Goal: Information Seeking & Learning: Learn about a topic

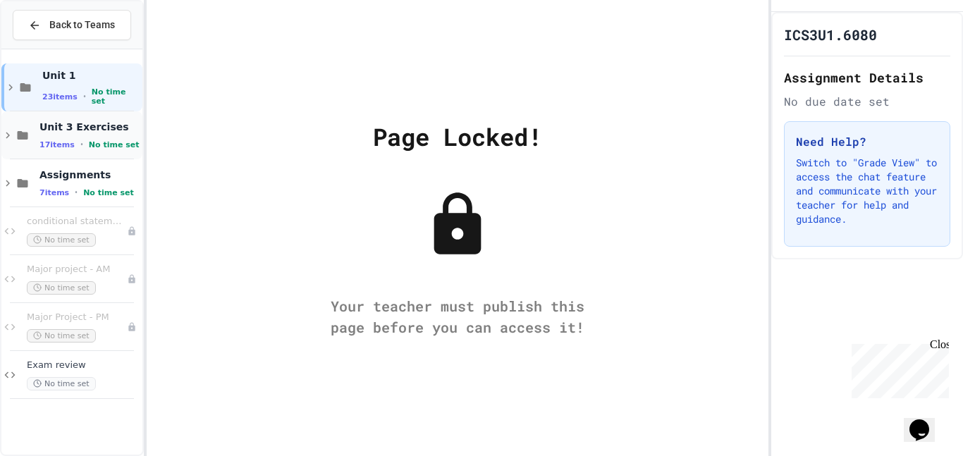
click at [68, 136] on div "Unit 3 Exercises 17 items • No time set" at bounding box center [89, 136] width 100 height 30
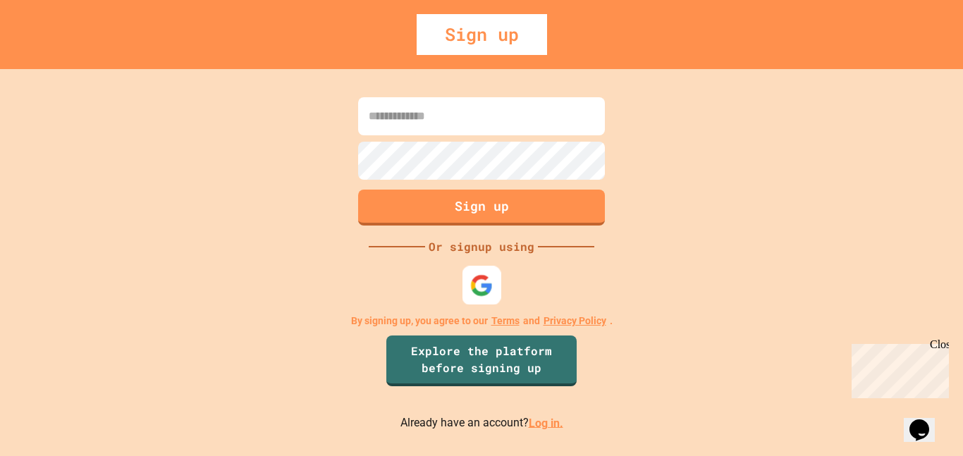
click at [493, 276] on img at bounding box center [481, 284] width 23 height 23
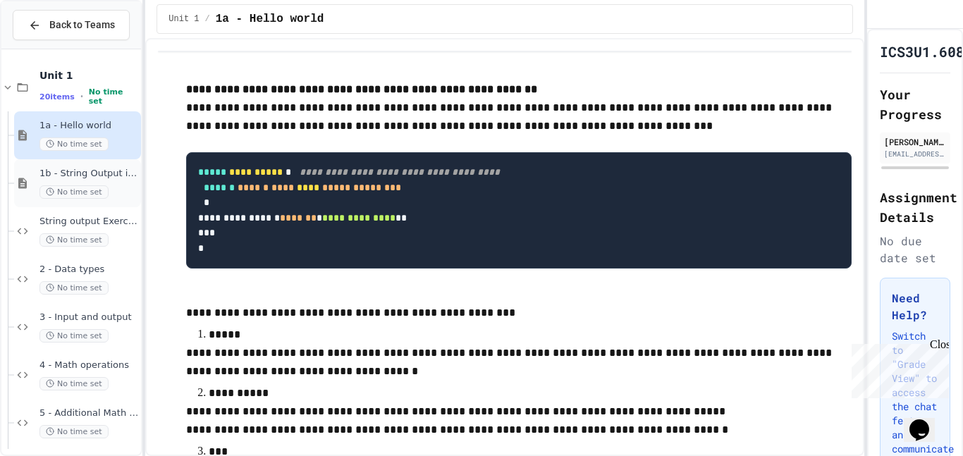
click at [94, 185] on span "No time set" at bounding box center [73, 191] width 69 height 13
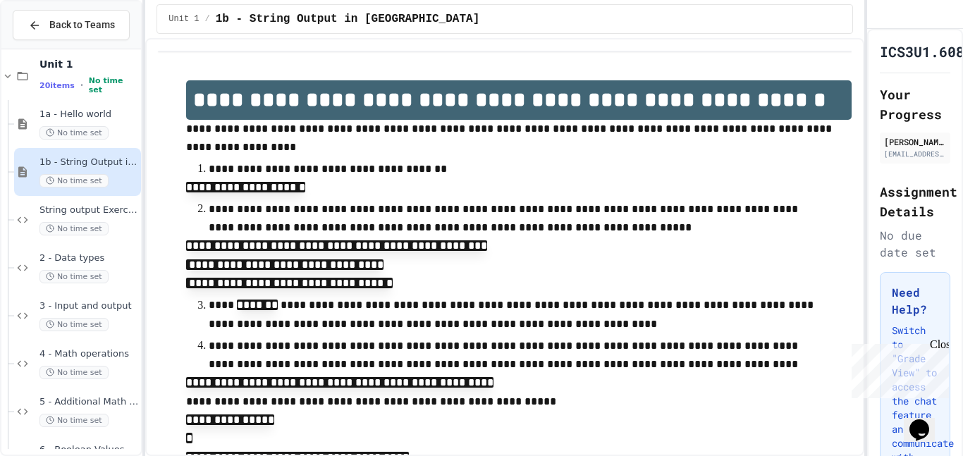
scroll to position [18, 0]
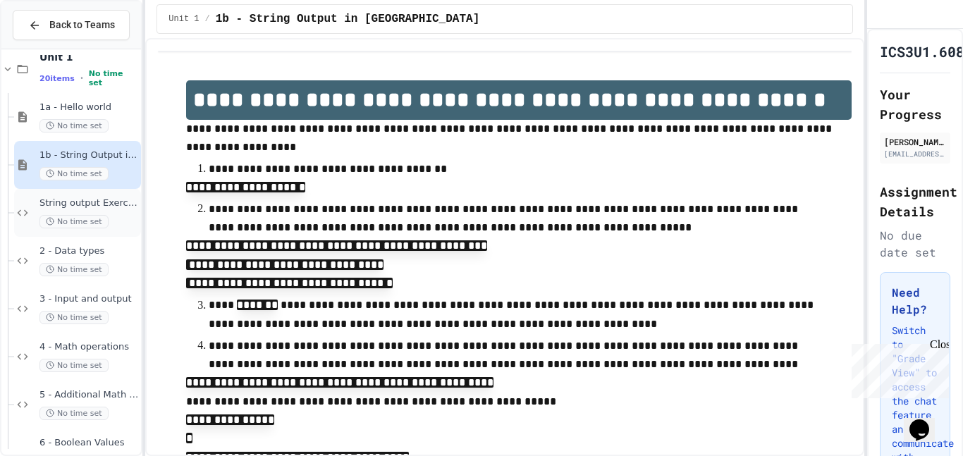
click at [91, 209] on div "String output Exercises No time set" at bounding box center [88, 212] width 99 height 31
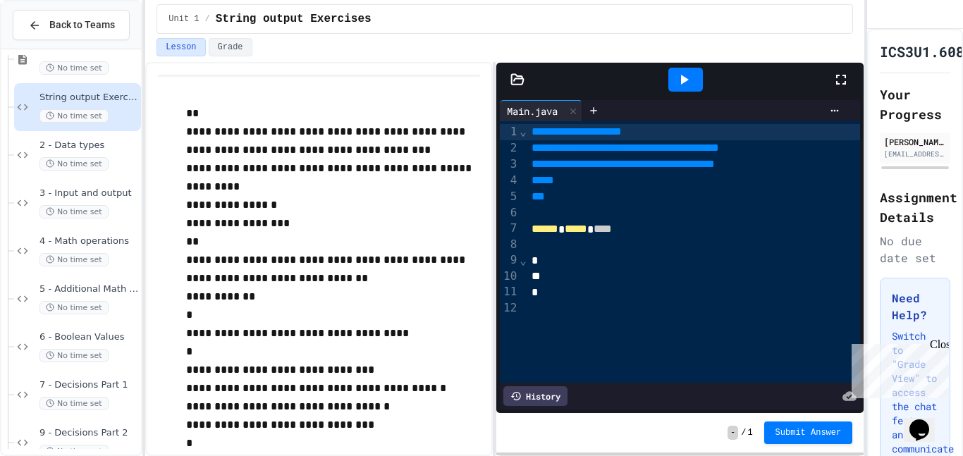
scroll to position [128, 0]
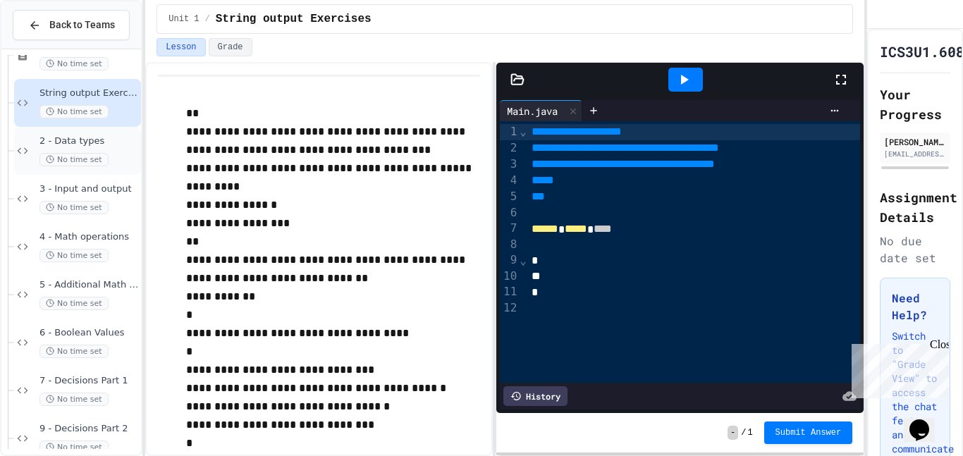
click at [86, 156] on span "No time set" at bounding box center [73, 159] width 69 height 13
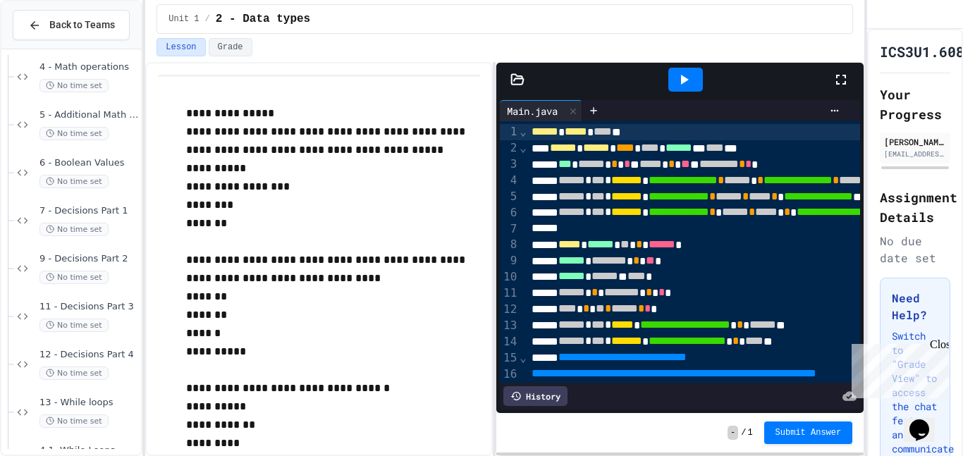
scroll to position [311, 0]
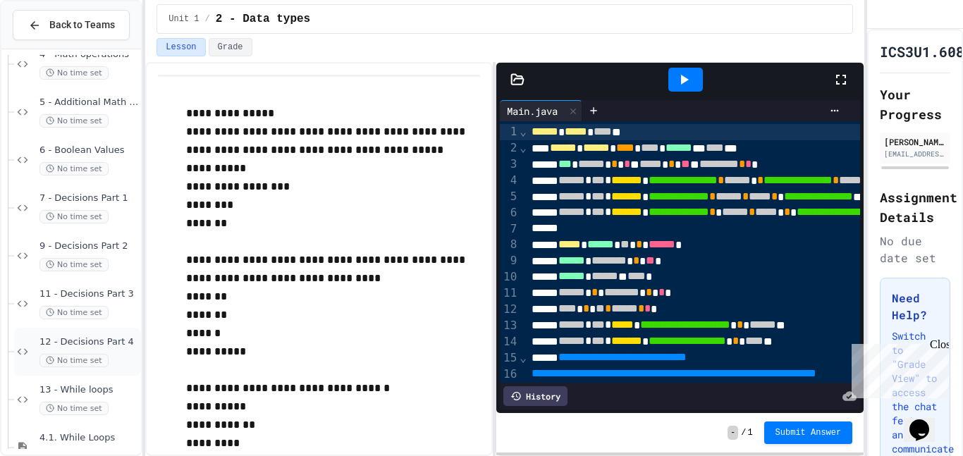
click at [108, 349] on div "12 - Decisions Part 4 No time set" at bounding box center [88, 351] width 99 height 31
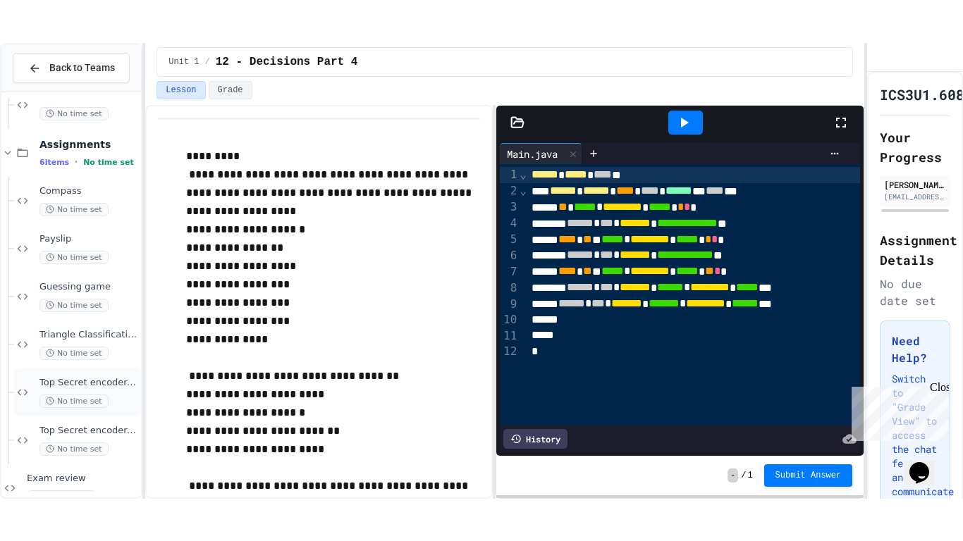
scroll to position [1741, 0]
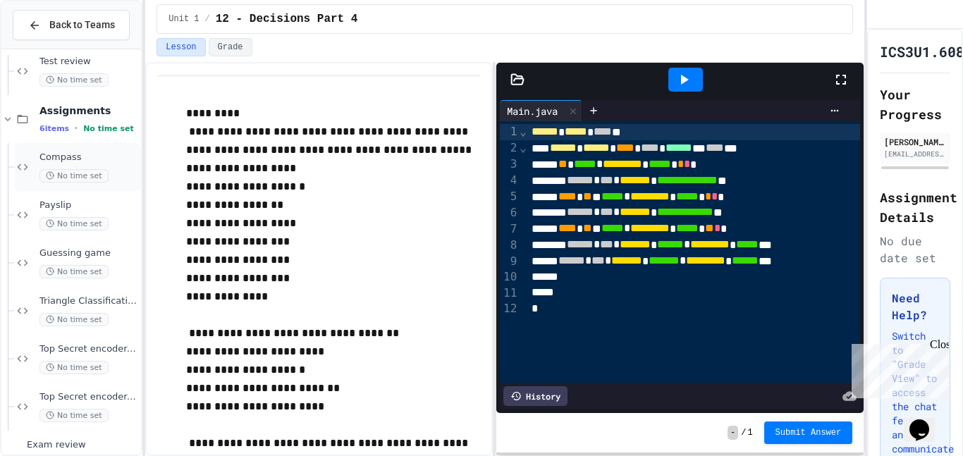
click at [85, 169] on span "No time set" at bounding box center [73, 175] width 69 height 13
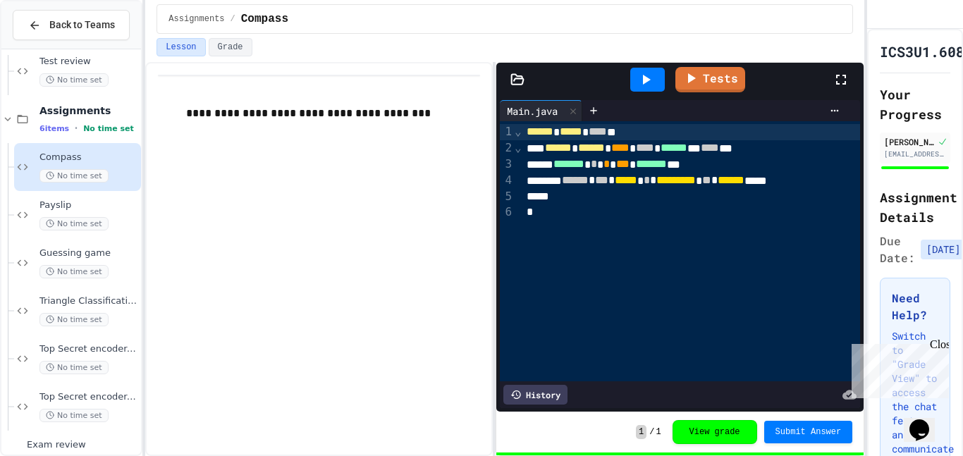
click at [841, 80] on icon at bounding box center [840, 79] width 17 height 17
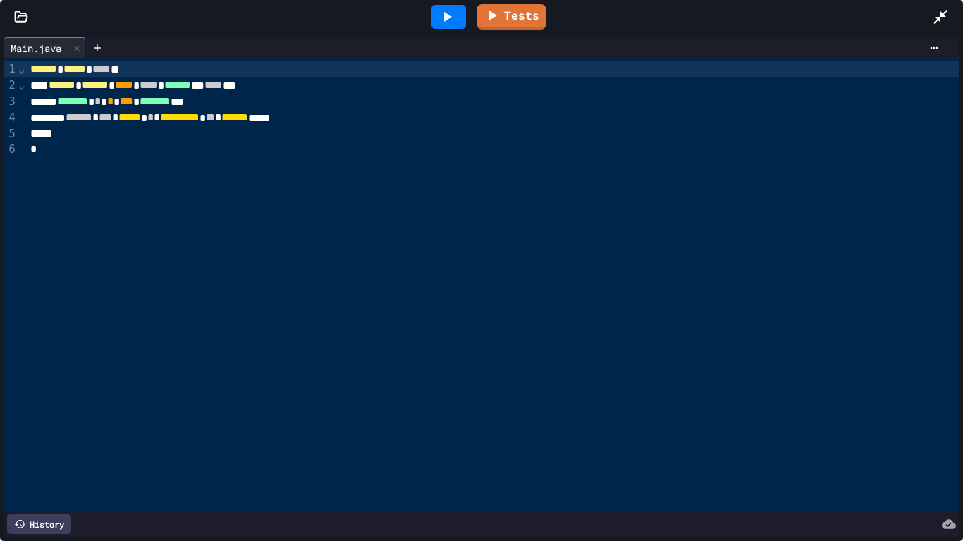
click at [23, 16] on icon at bounding box center [22, 16] width 12 height 10
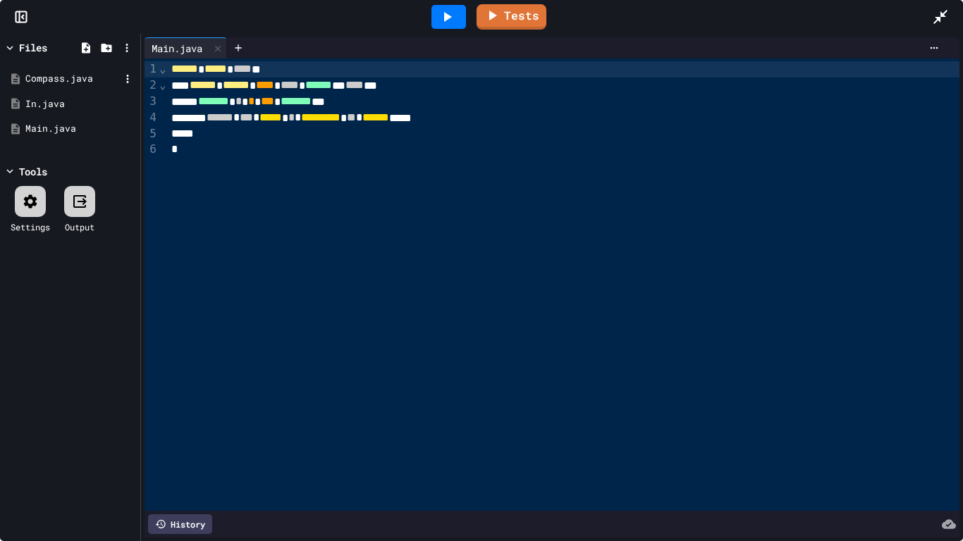
scroll to position [1694, 0]
click at [41, 82] on div "Compass.java" at bounding box center [72, 79] width 94 height 14
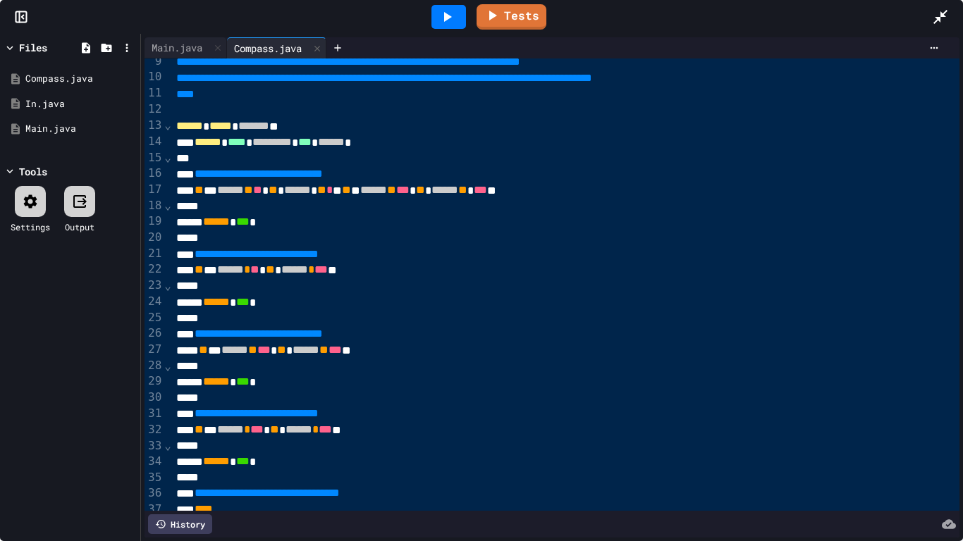
scroll to position [138, 0]
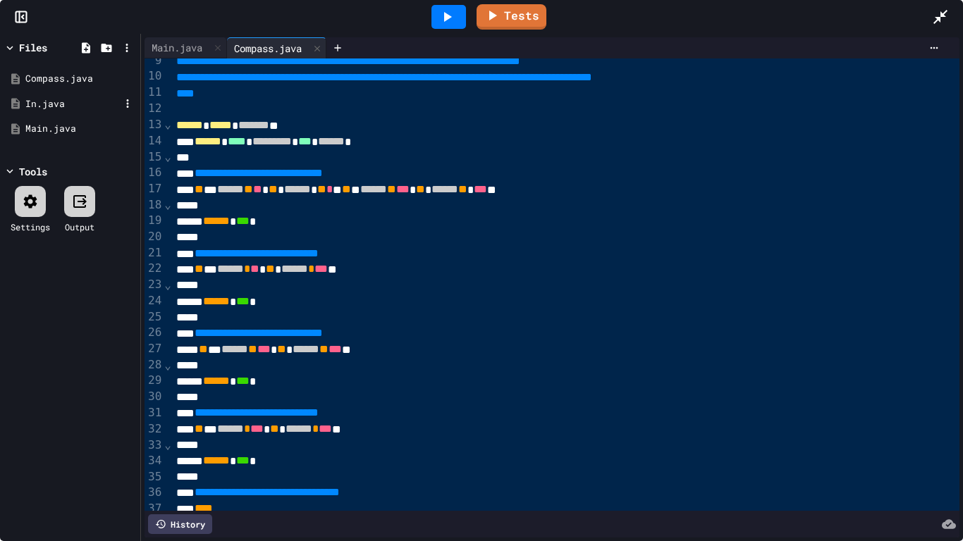
click at [65, 107] on div "In.java" at bounding box center [72, 104] width 94 height 14
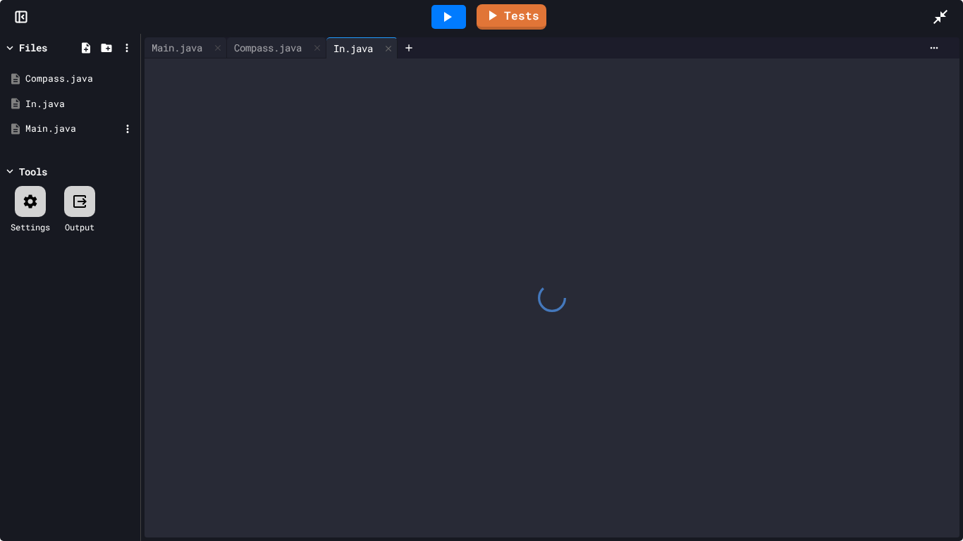
click at [67, 132] on div "Main.java" at bounding box center [72, 129] width 94 height 14
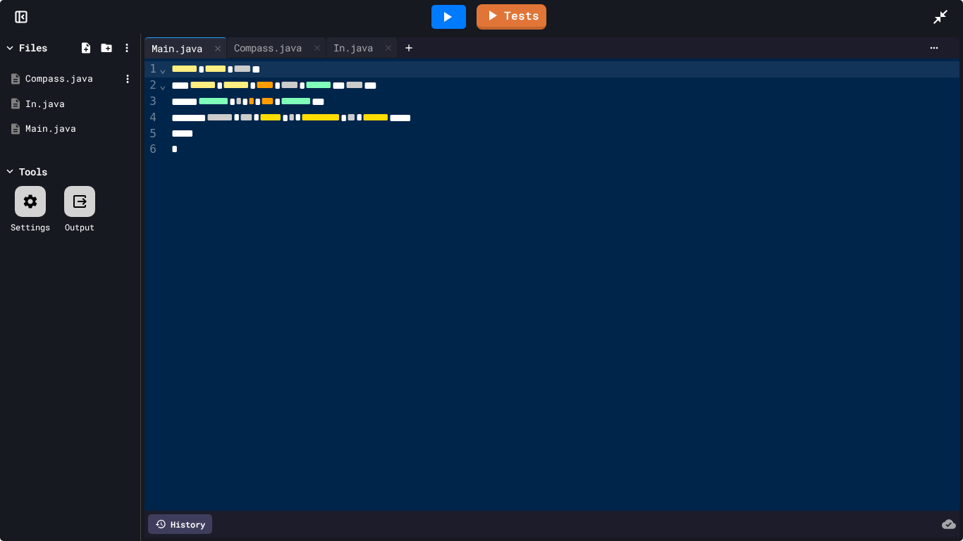
click at [81, 78] on div "Compass.java" at bounding box center [72, 79] width 94 height 14
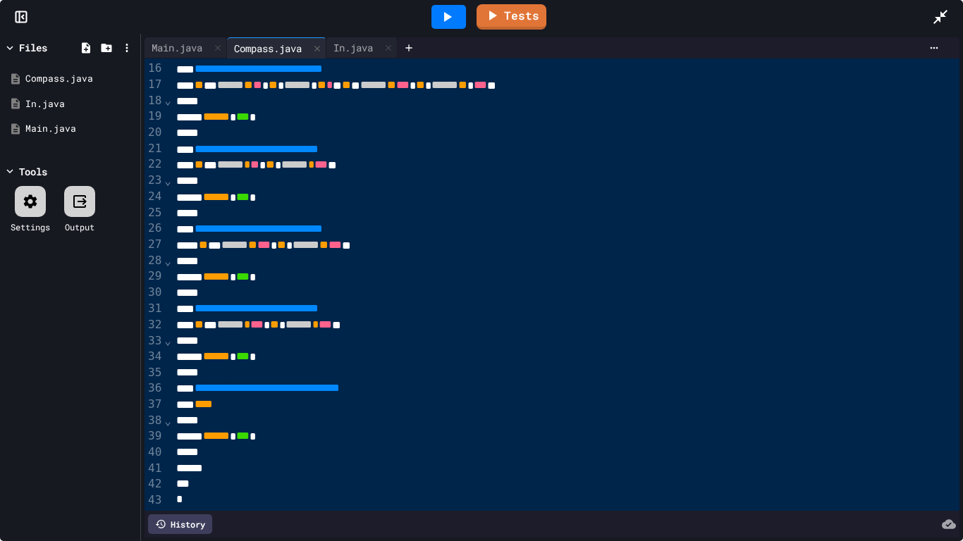
scroll to position [243, 0]
click at [451, 16] on icon at bounding box center [446, 16] width 17 height 17
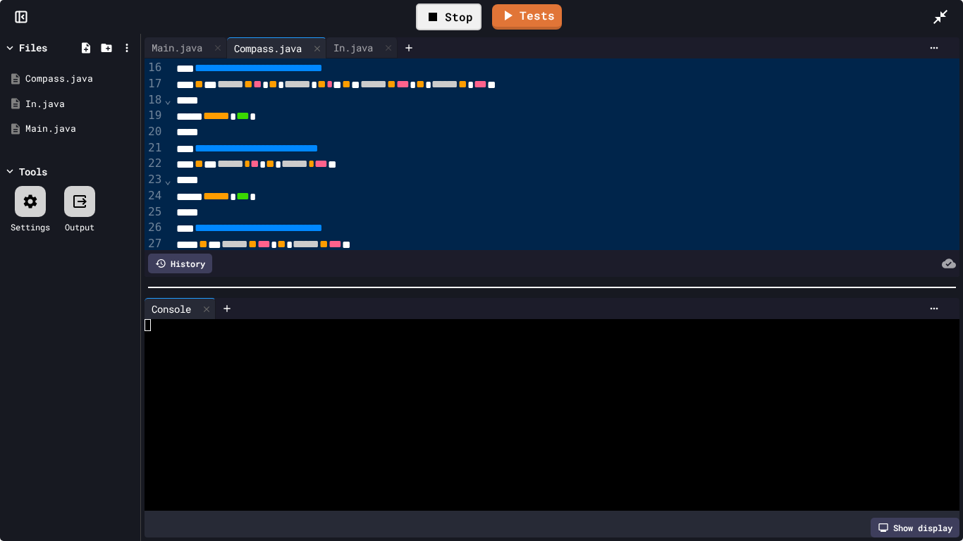
click at [452, 16] on div "Stop" at bounding box center [449, 17] width 66 height 27
click at [452, 16] on icon at bounding box center [446, 16] width 17 height 17
click at [56, 106] on div "In.java" at bounding box center [72, 104] width 94 height 14
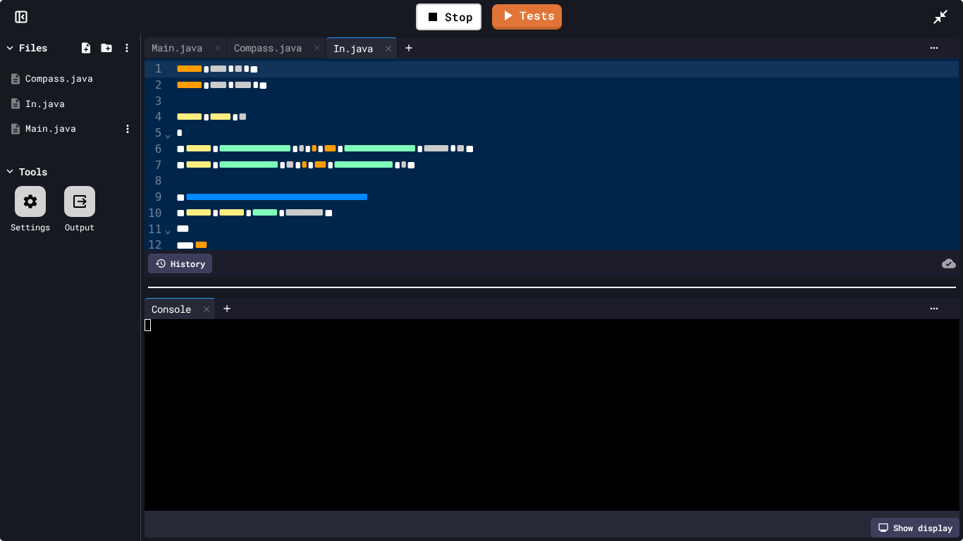
click at [50, 126] on div "Main.java" at bounding box center [72, 129] width 94 height 14
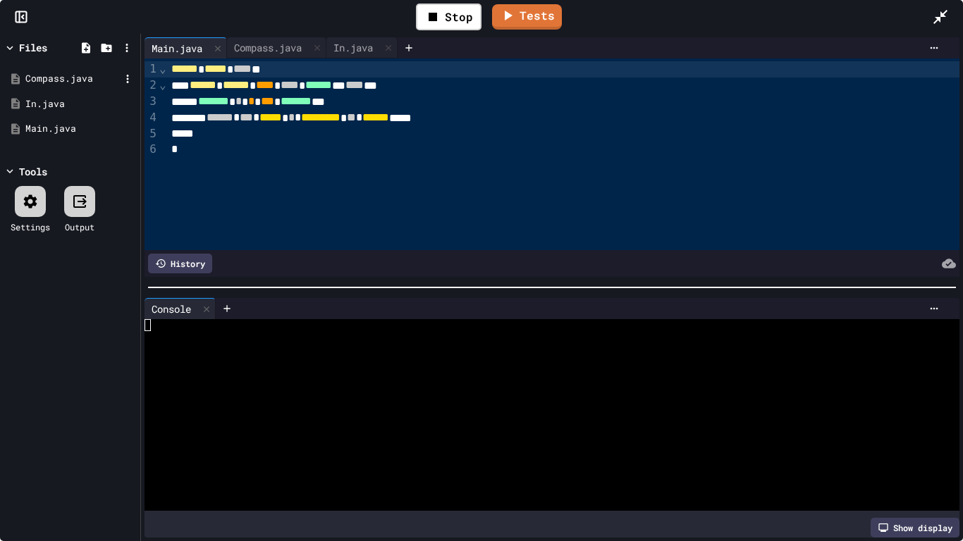
click at [57, 76] on div "Compass.java" at bounding box center [72, 79] width 94 height 14
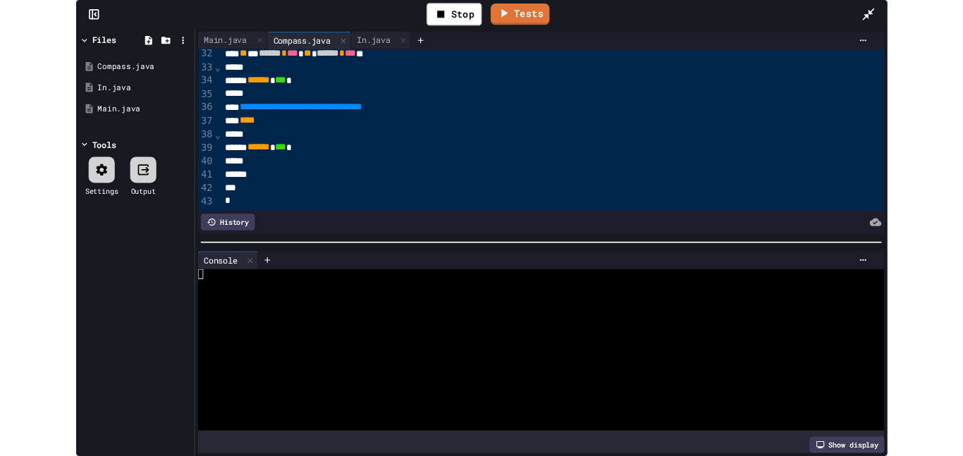
scroll to position [502, 0]
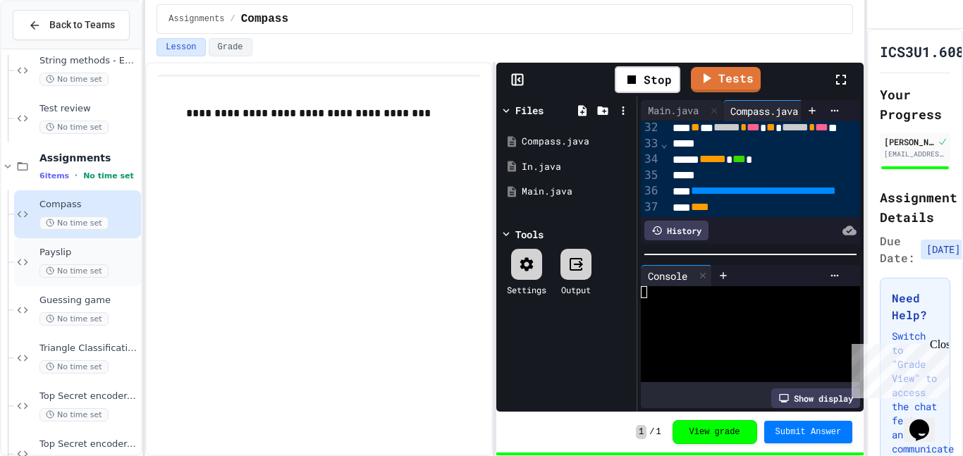
click at [56, 257] on span "Payslip" at bounding box center [88, 253] width 99 height 12
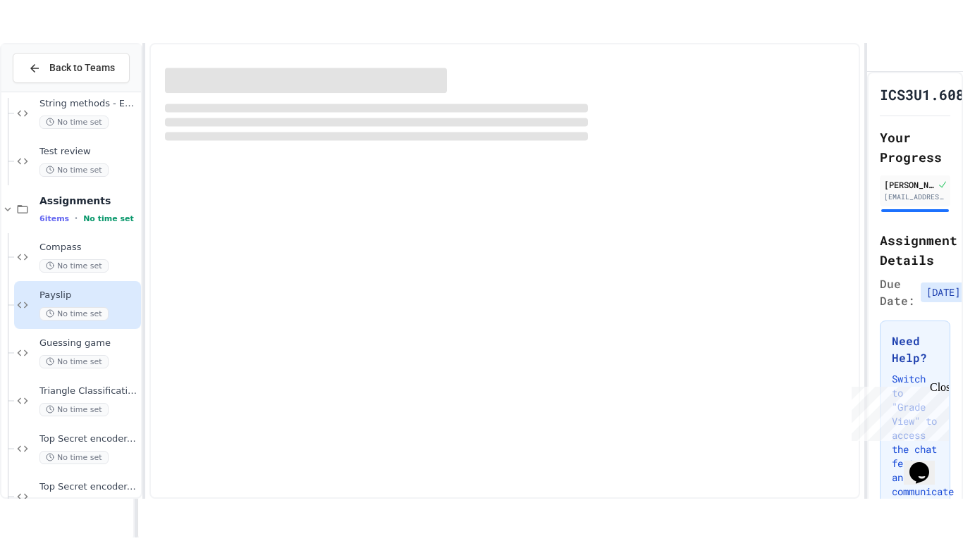
scroll to position [1677, 0]
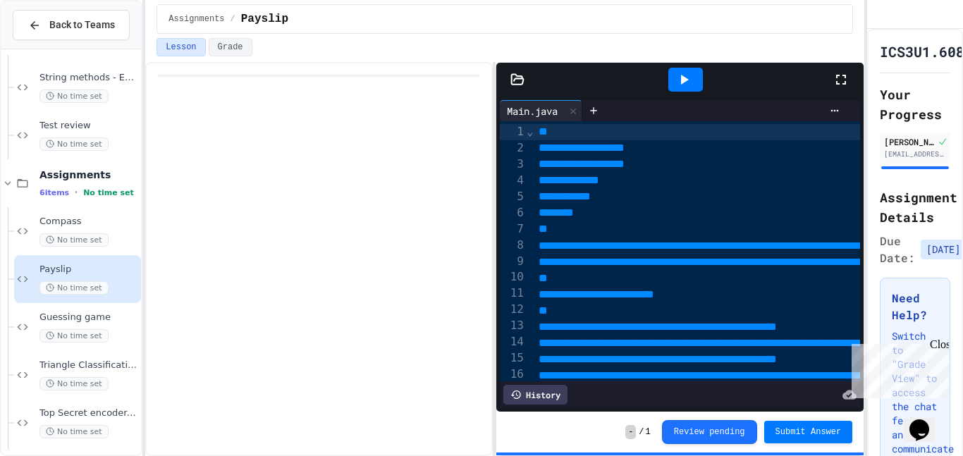
click at [846, 80] on icon at bounding box center [840, 79] width 17 height 17
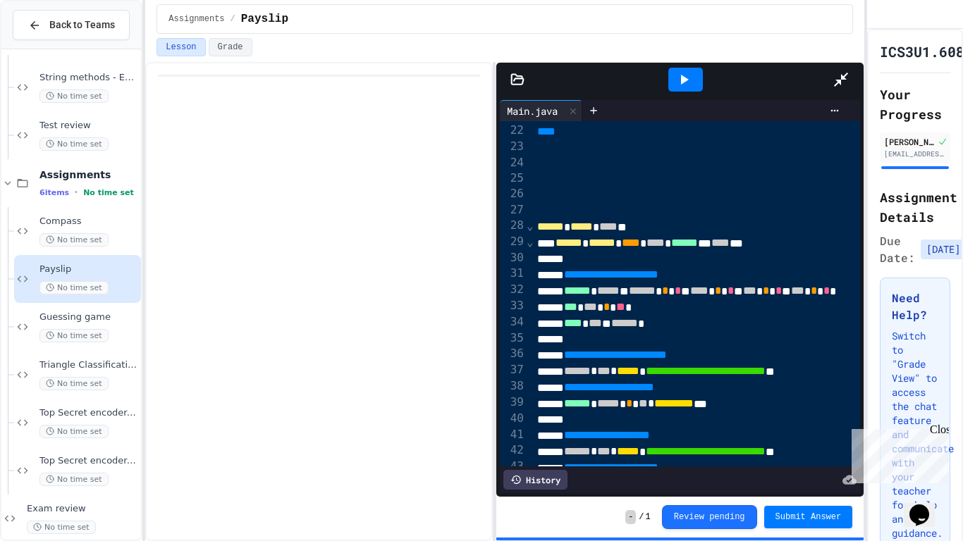
scroll to position [347, 1]
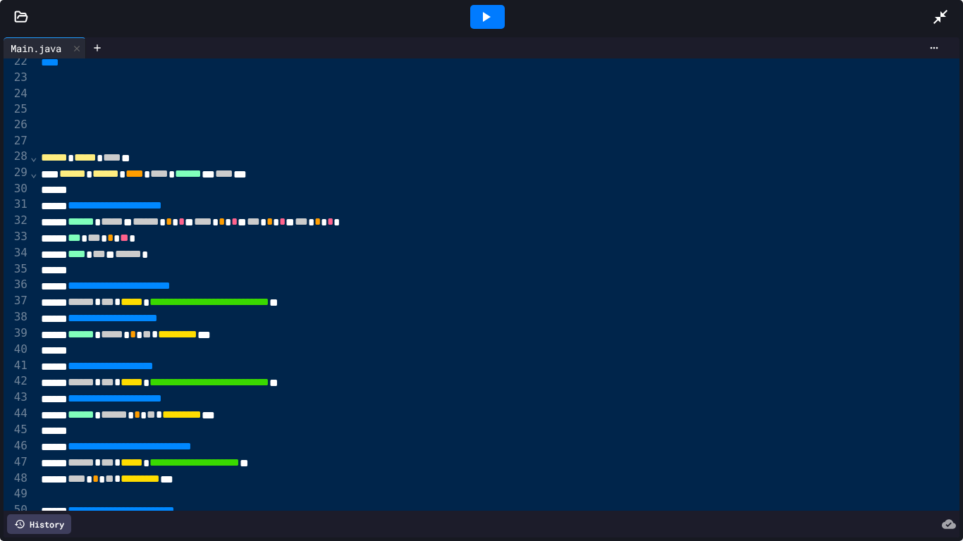
click at [487, 25] on icon at bounding box center [485, 16] width 17 height 17
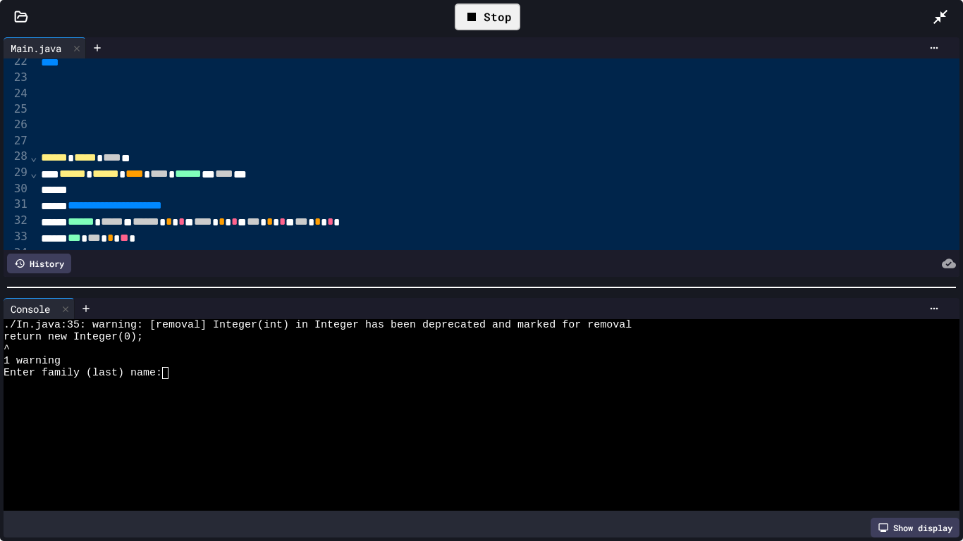
click at [201, 372] on div "Enter family (last) name:" at bounding box center [476, 373] width 945 height 12
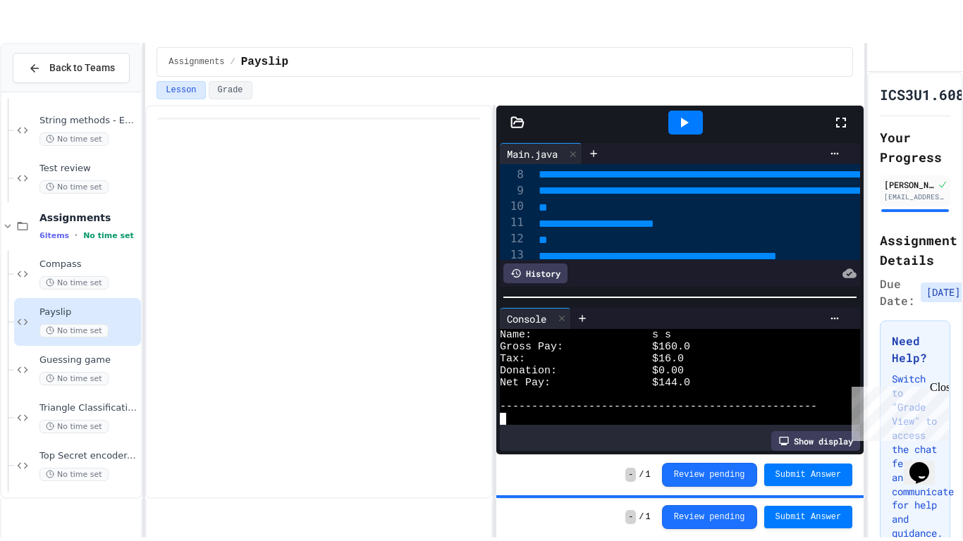
scroll to position [135, 0]
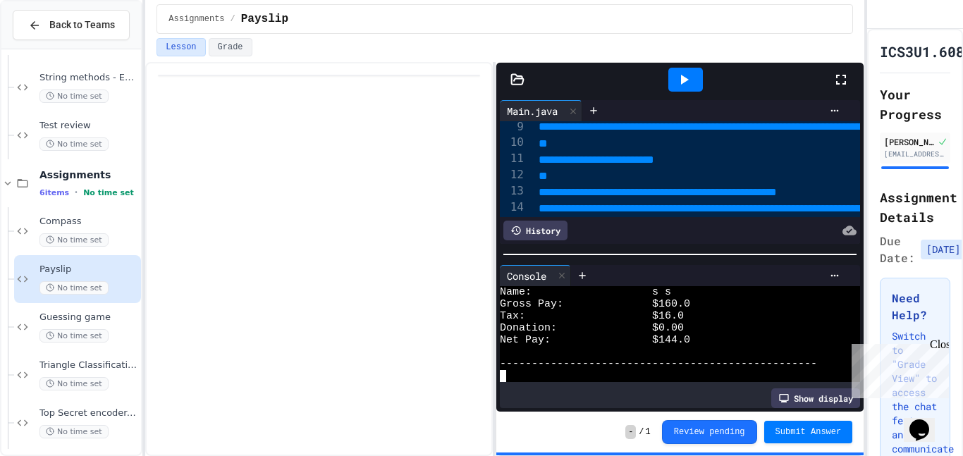
click at [841, 82] on icon at bounding box center [840, 79] width 17 height 17
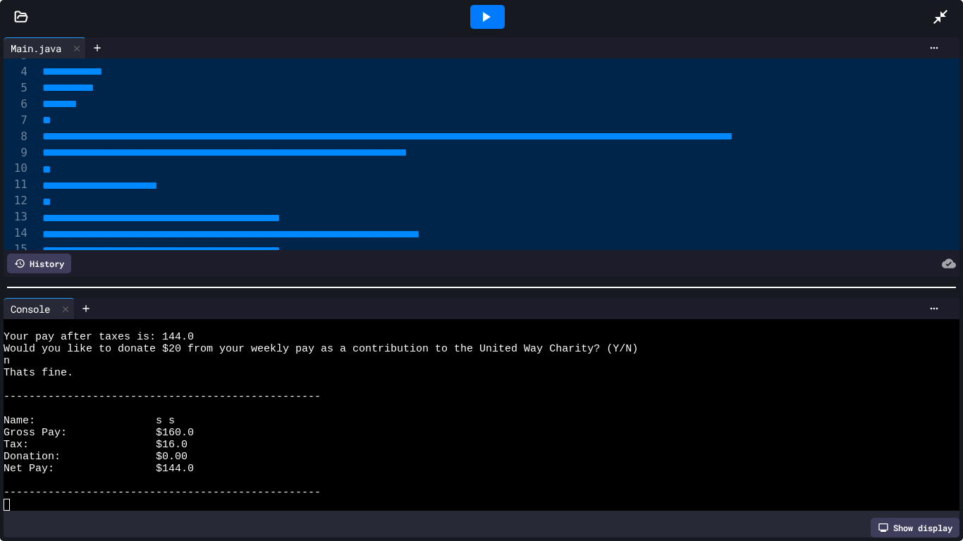
scroll to position [0, 0]
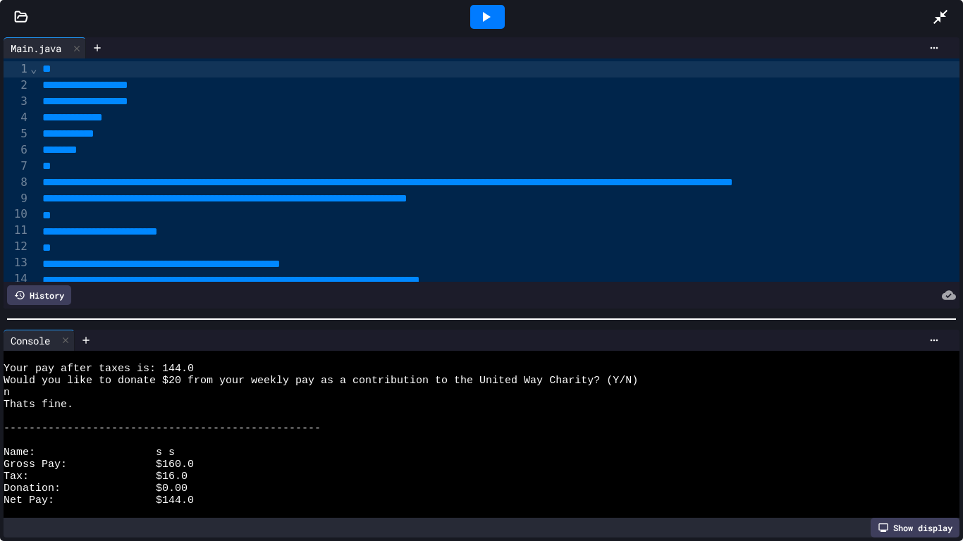
click at [591, 321] on div at bounding box center [481, 319] width 963 height 14
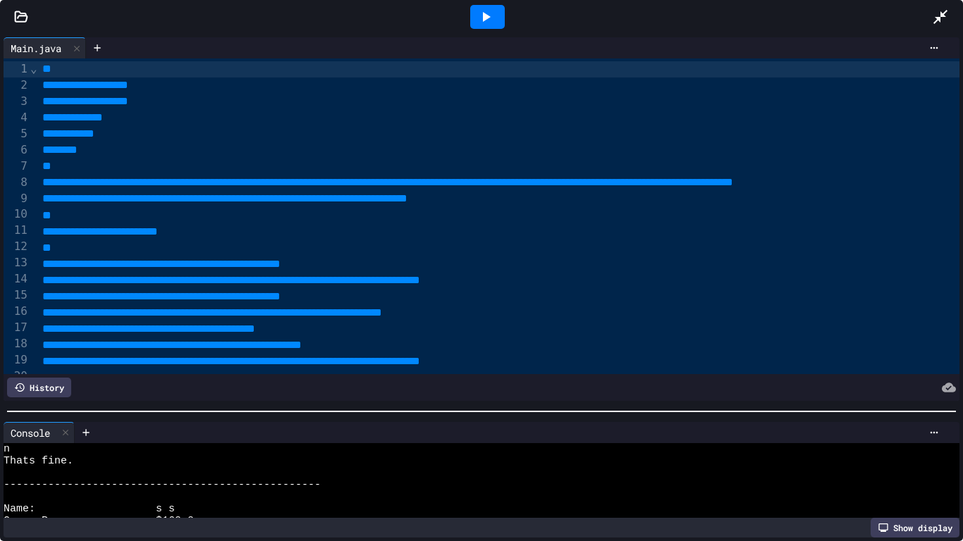
click at [601, 419] on div at bounding box center [481, 412] width 963 height 14
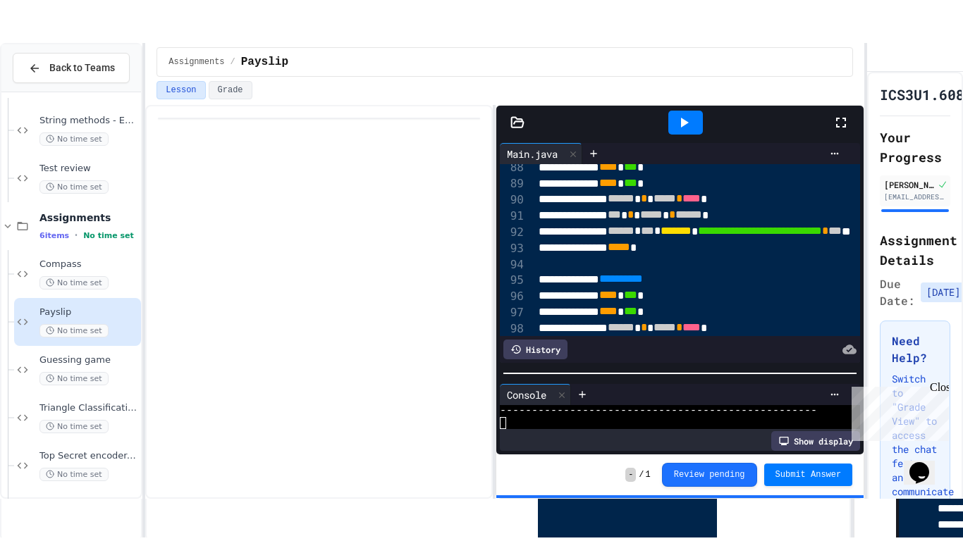
scroll to position [1405, 0]
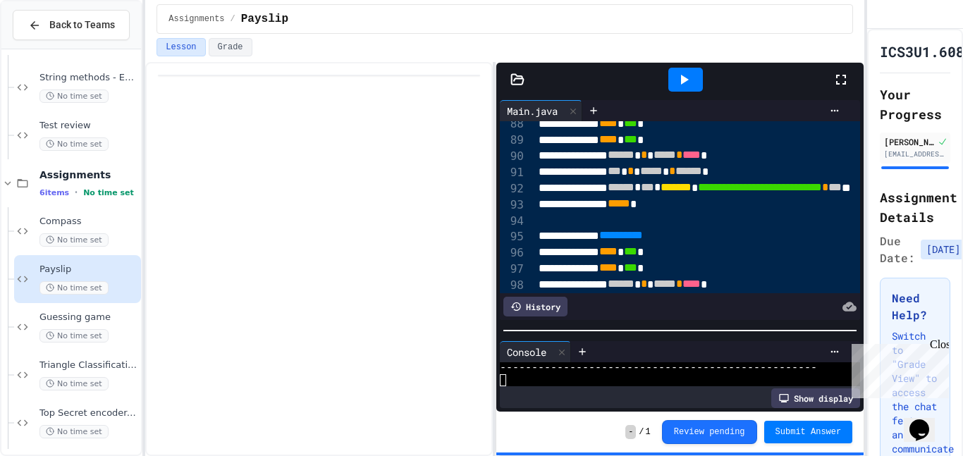
click at [838, 82] on icon at bounding box center [840, 79] width 17 height 17
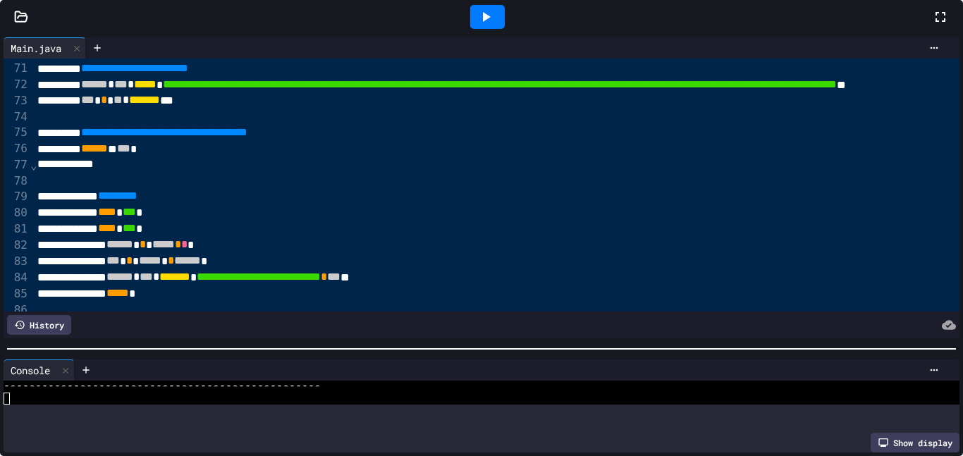
scroll to position [371, 0]
